Goal: Book appointment/travel/reservation

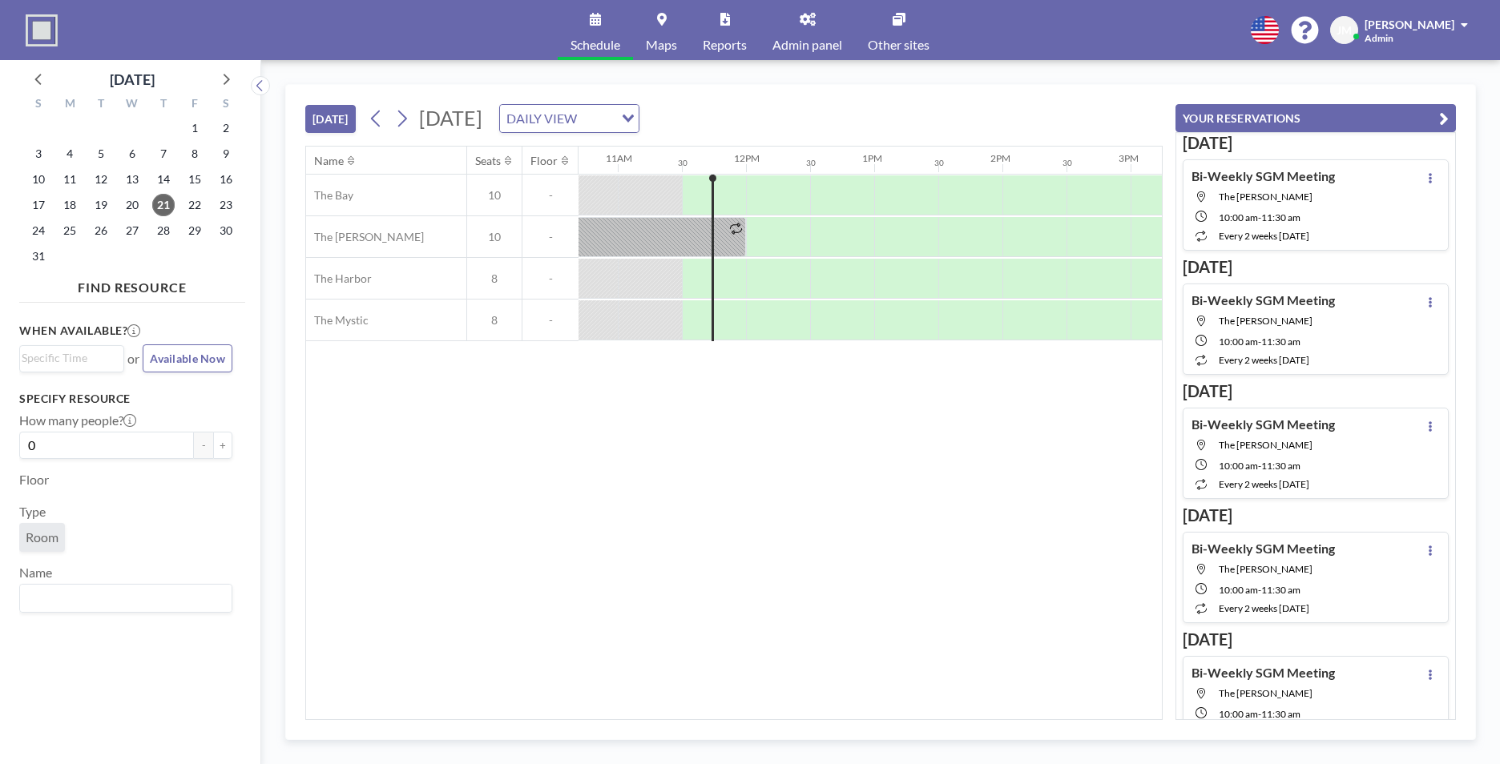
scroll to position [0, 1410]
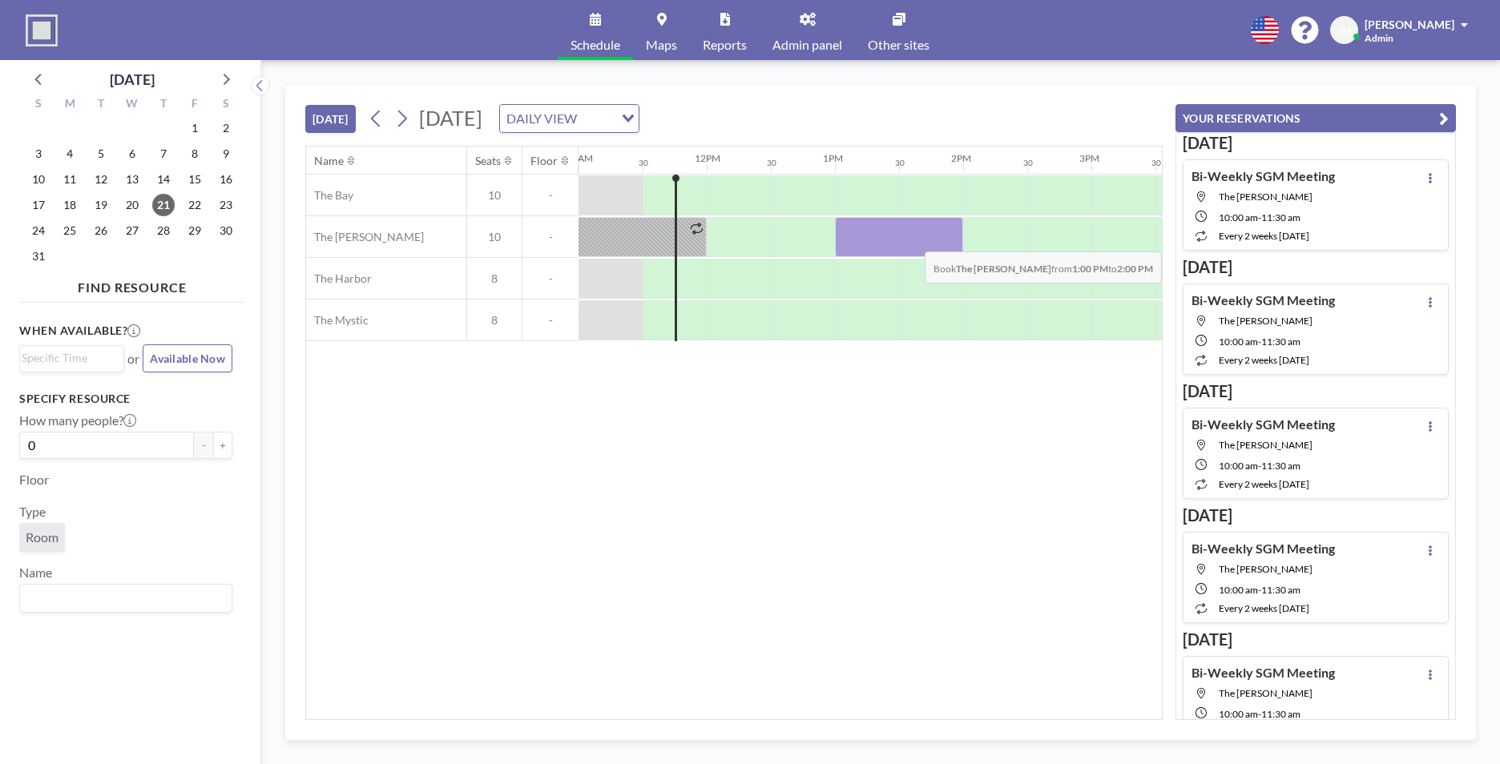
drag, startPoint x: 867, startPoint y: 238, endPoint x: 951, endPoint y: 240, distance: 84.1
click at [951, 240] on div at bounding box center [899, 237] width 128 height 40
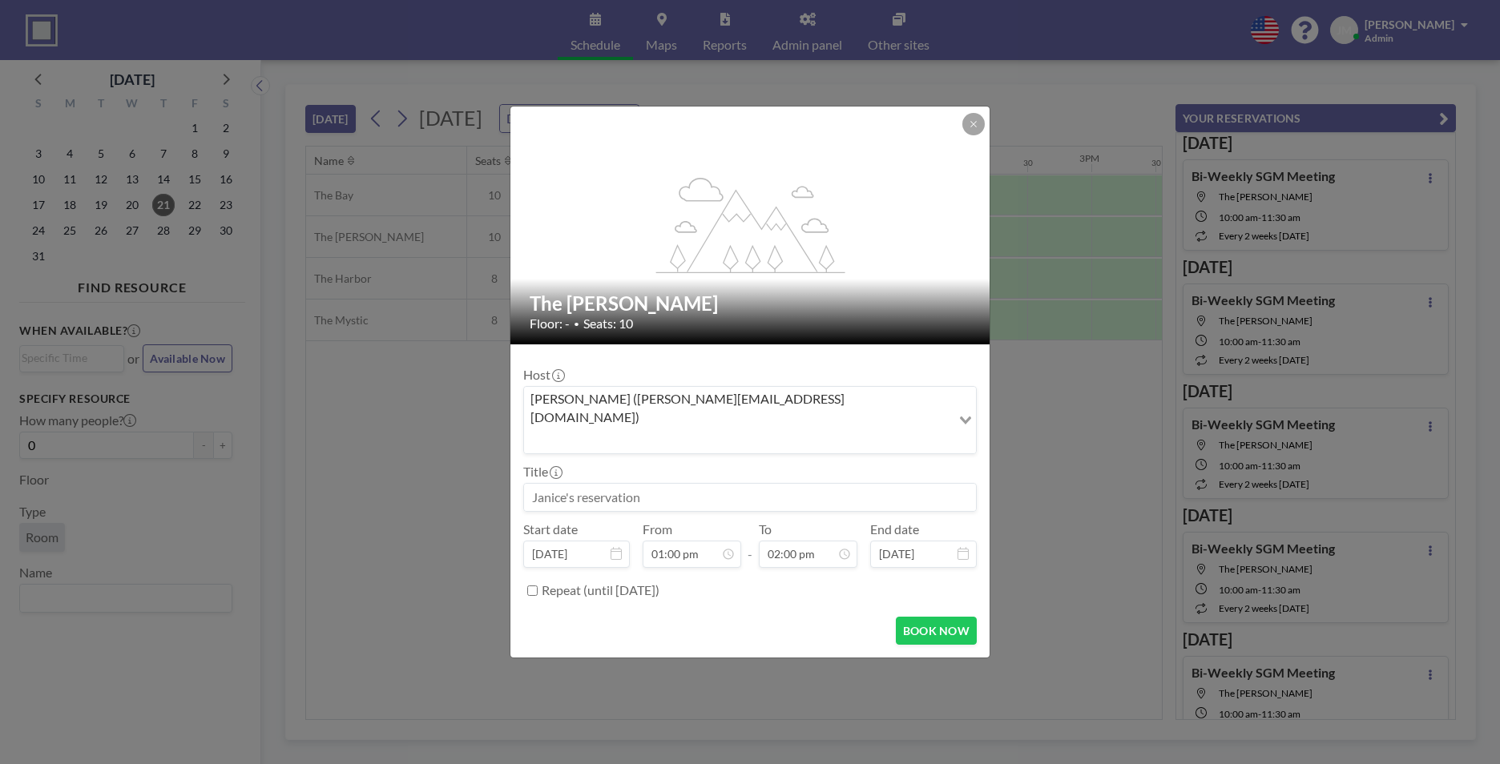
scroll to position [799, 0]
click at [590, 484] on input at bounding box center [750, 497] width 452 height 27
click at [833, 485] on input at bounding box center [750, 497] width 452 height 27
paste input "Time Tracking: Employee Training (General"
type input "Time Tracking: Employee Training (General"
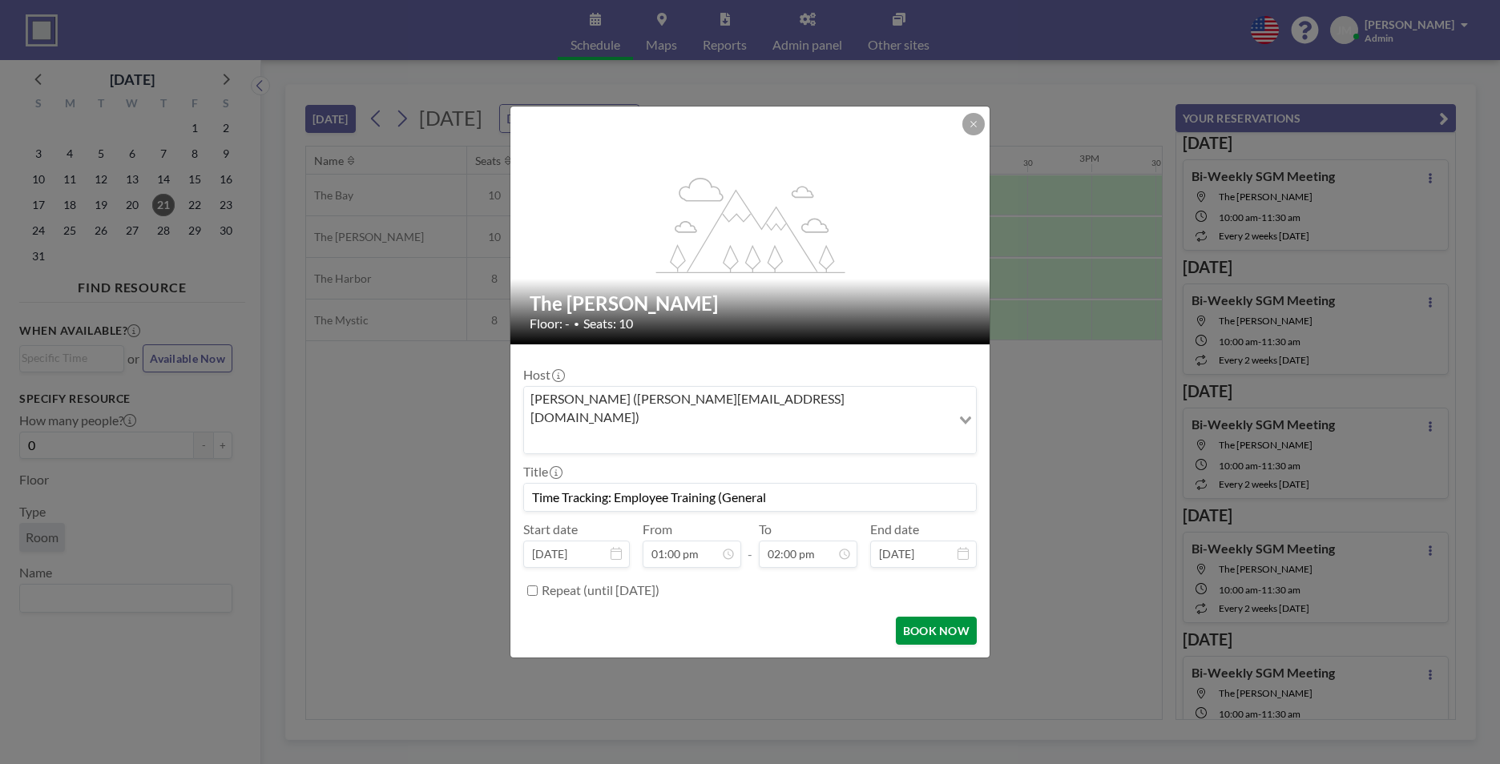
click at [928, 622] on button "BOOK NOW" at bounding box center [936, 631] width 81 height 28
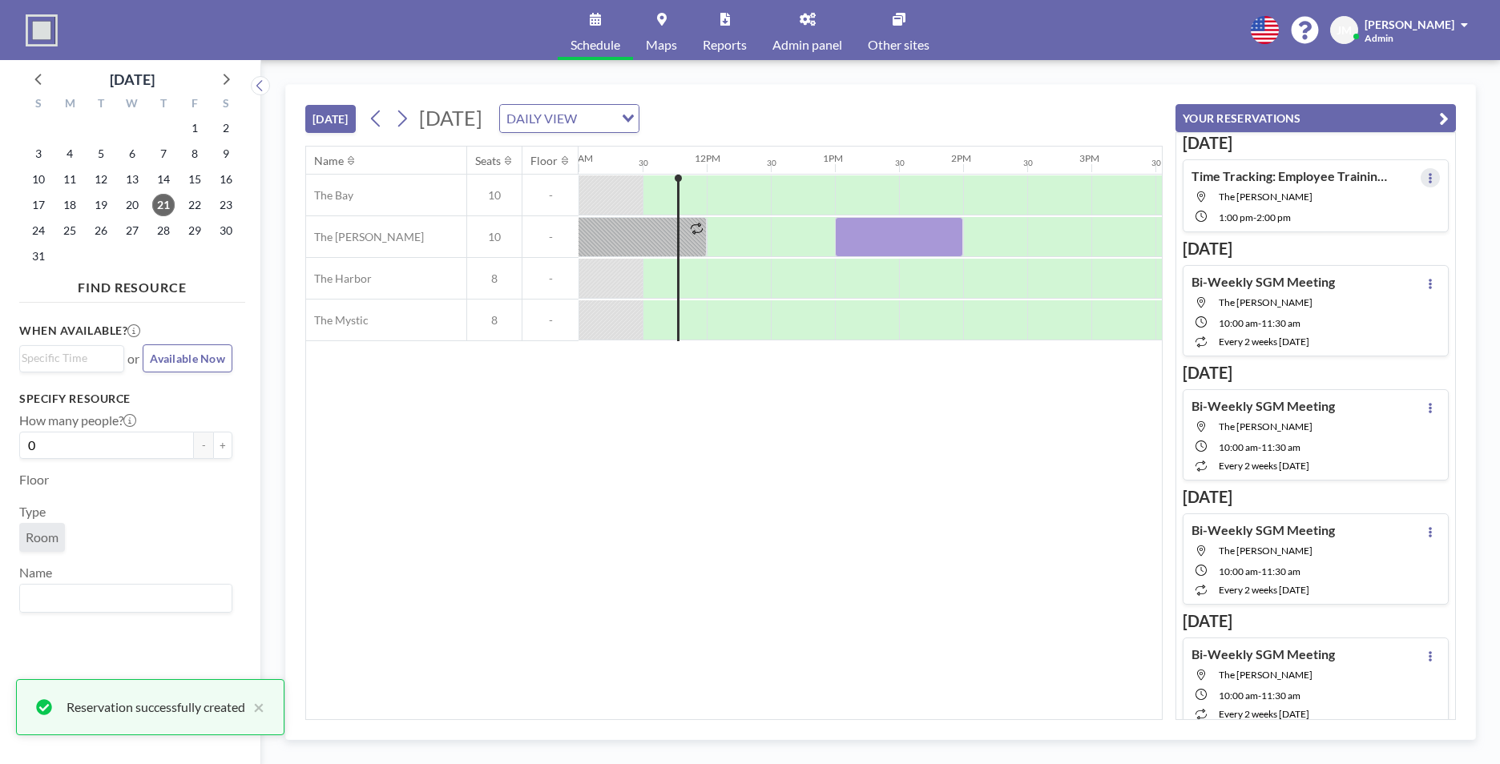
click at [1427, 179] on button at bounding box center [1429, 177] width 19 height 19
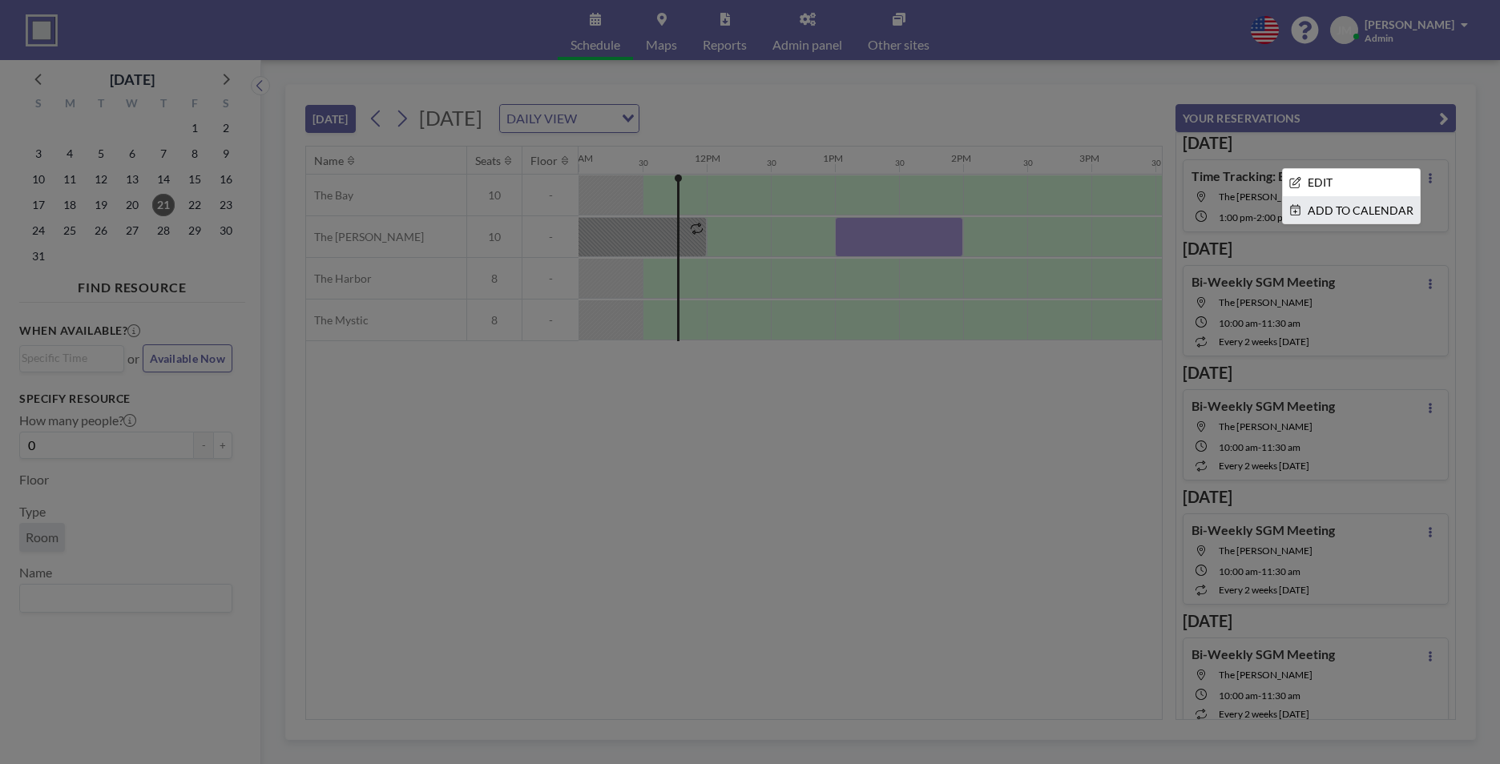
click at [1356, 212] on li "ADD TO CALENDAR" at bounding box center [1351, 210] width 137 height 27
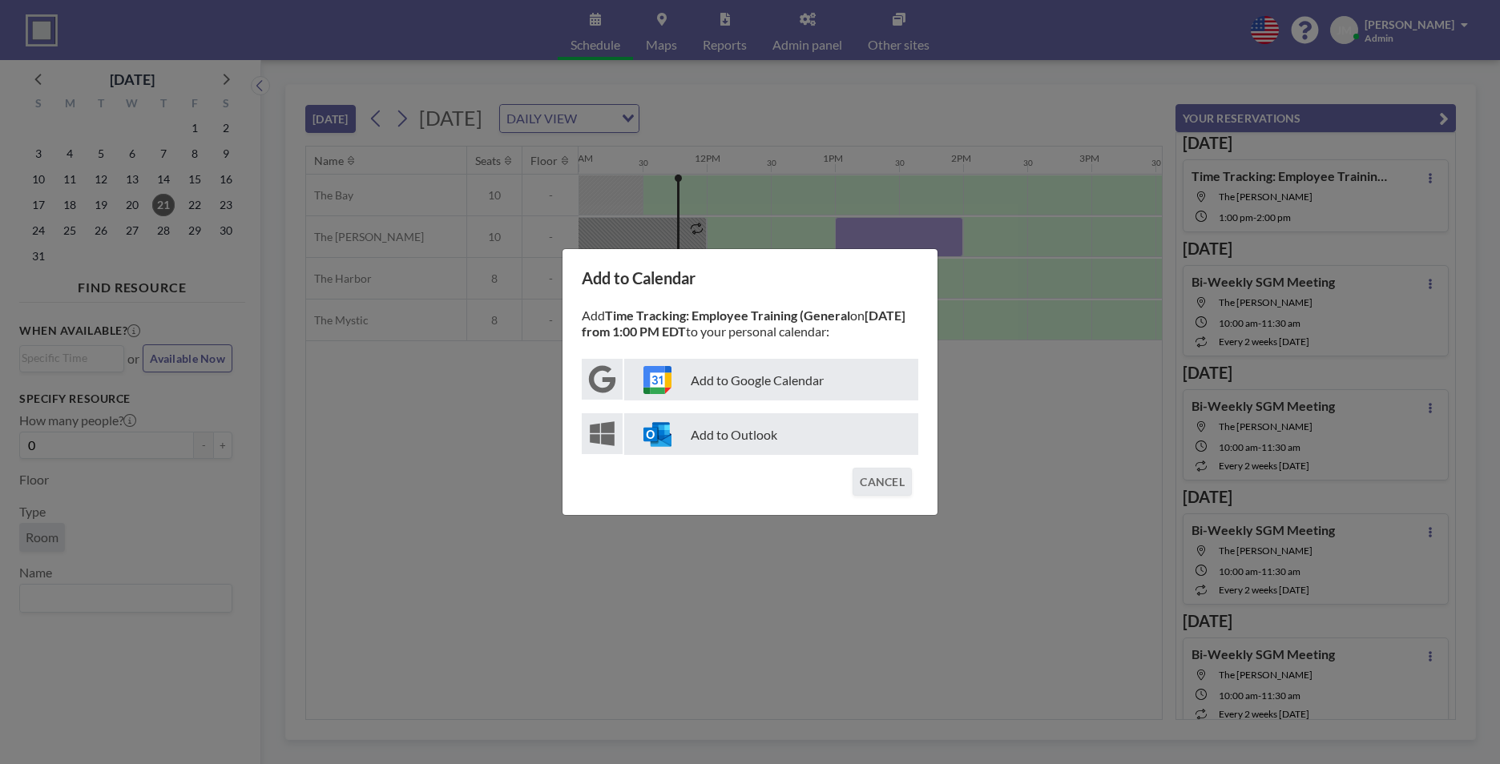
click at [767, 434] on p "Add to Outlook" at bounding box center [771, 434] width 294 height 42
